Goal: Task Accomplishment & Management: Complete application form

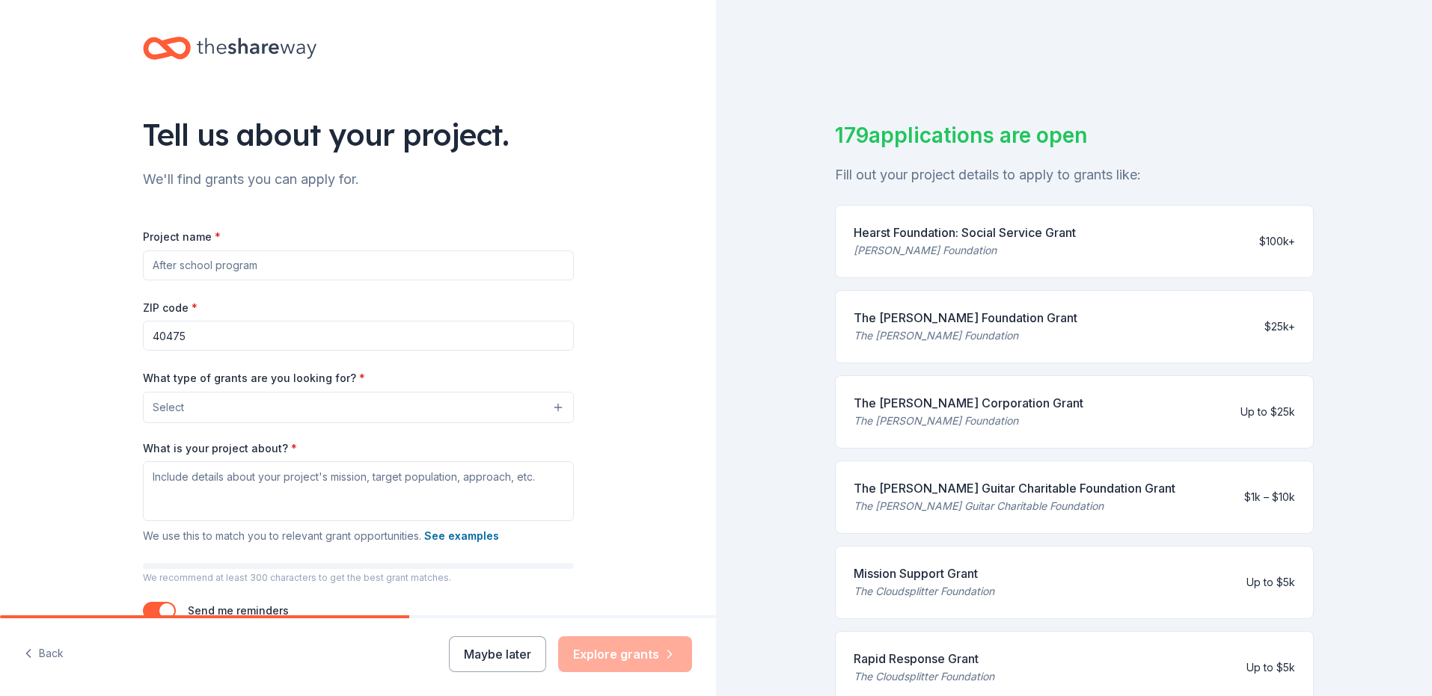
scroll to position [5, 0]
click at [322, 271] on input "Project name *" at bounding box center [358, 266] width 431 height 30
type input "Habitat for Humanity"
